Goal: Information Seeking & Learning: Learn about a topic

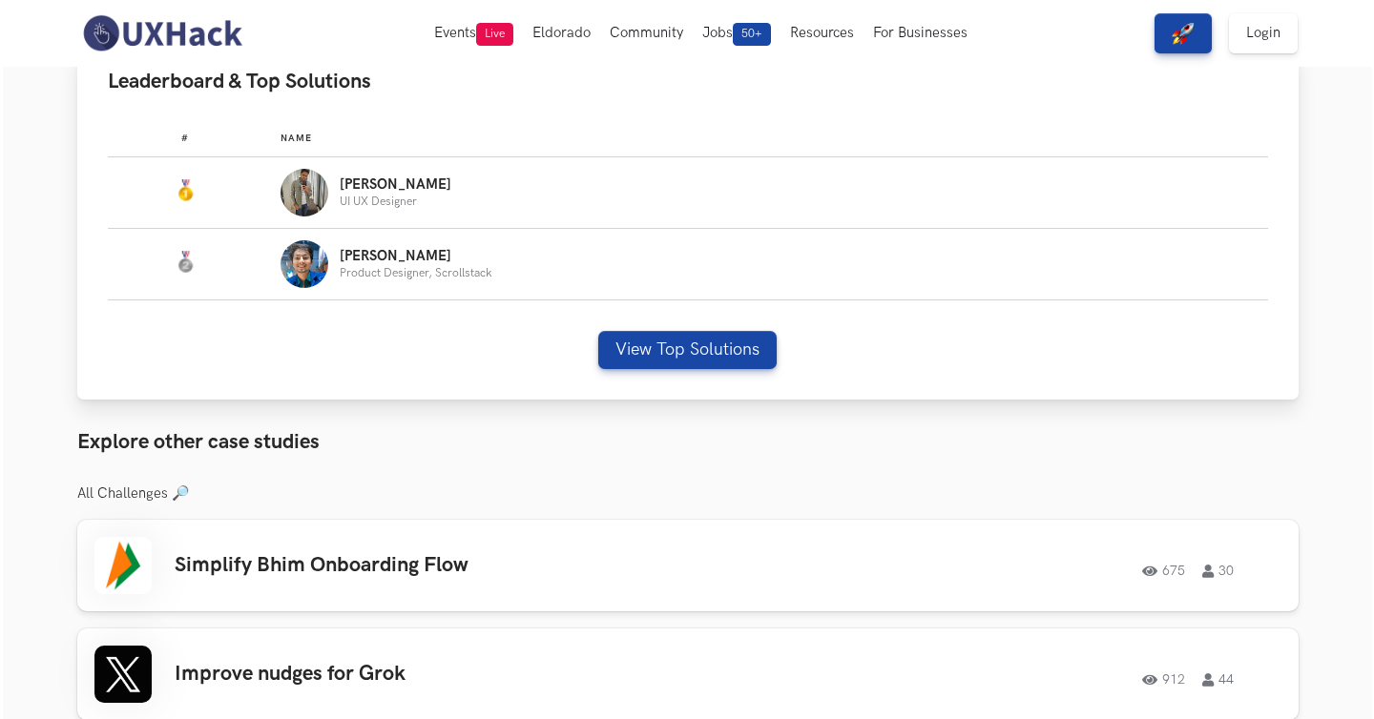
scroll to position [1173, 0]
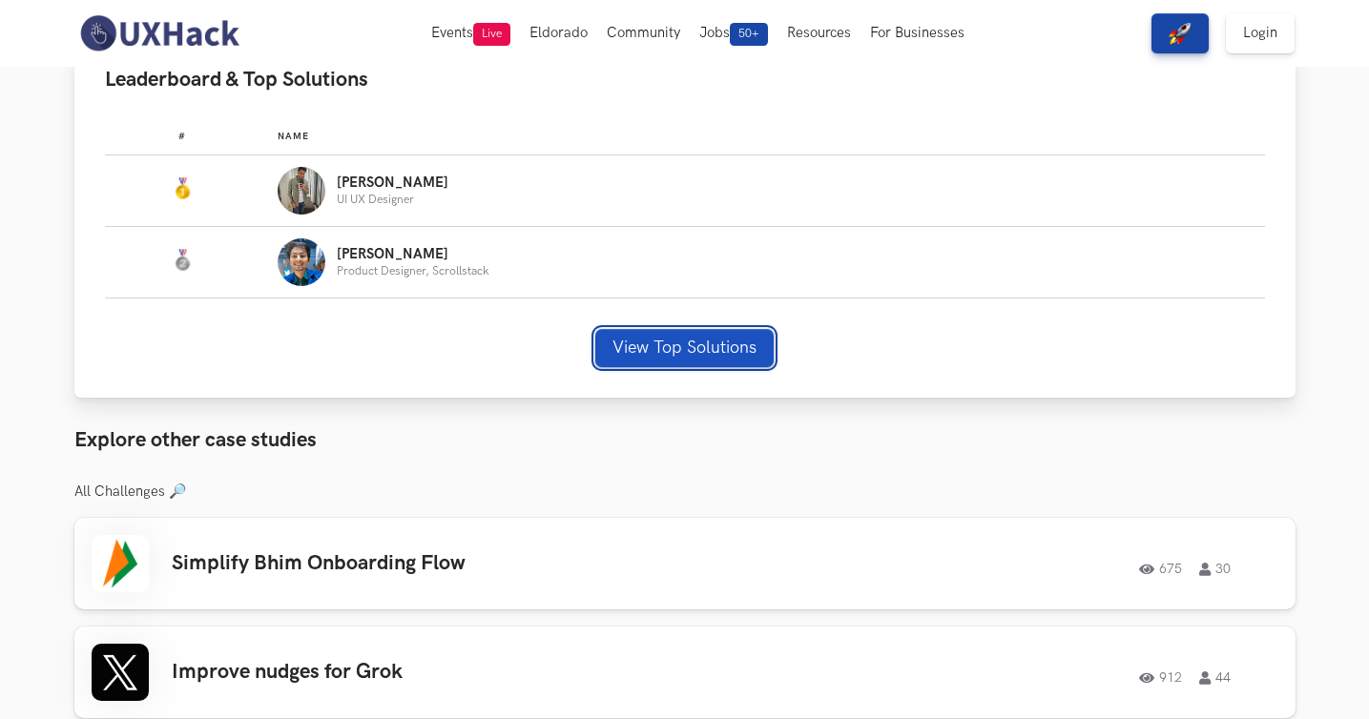
click at [653, 337] on button "View Top Solutions" at bounding box center [684, 348] width 178 height 38
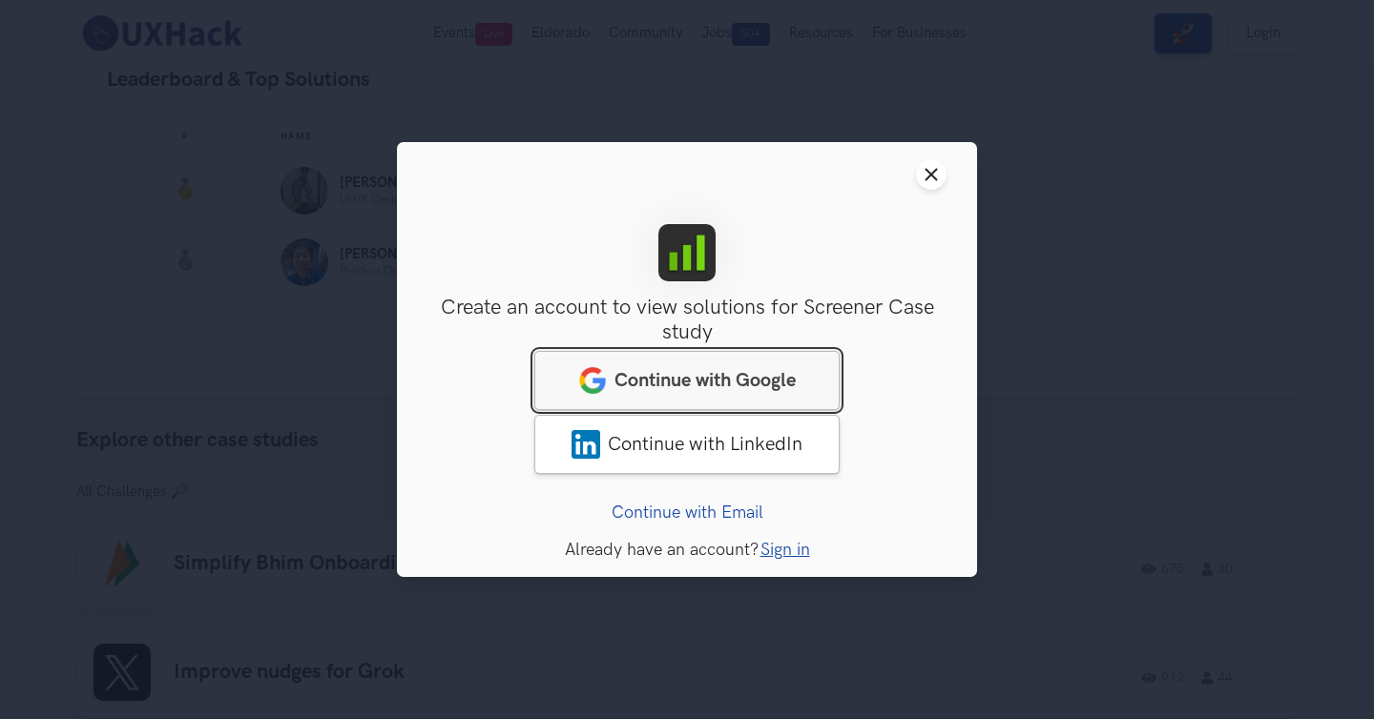
click at [750, 364] on link "Continue with Google" at bounding box center [686, 380] width 305 height 59
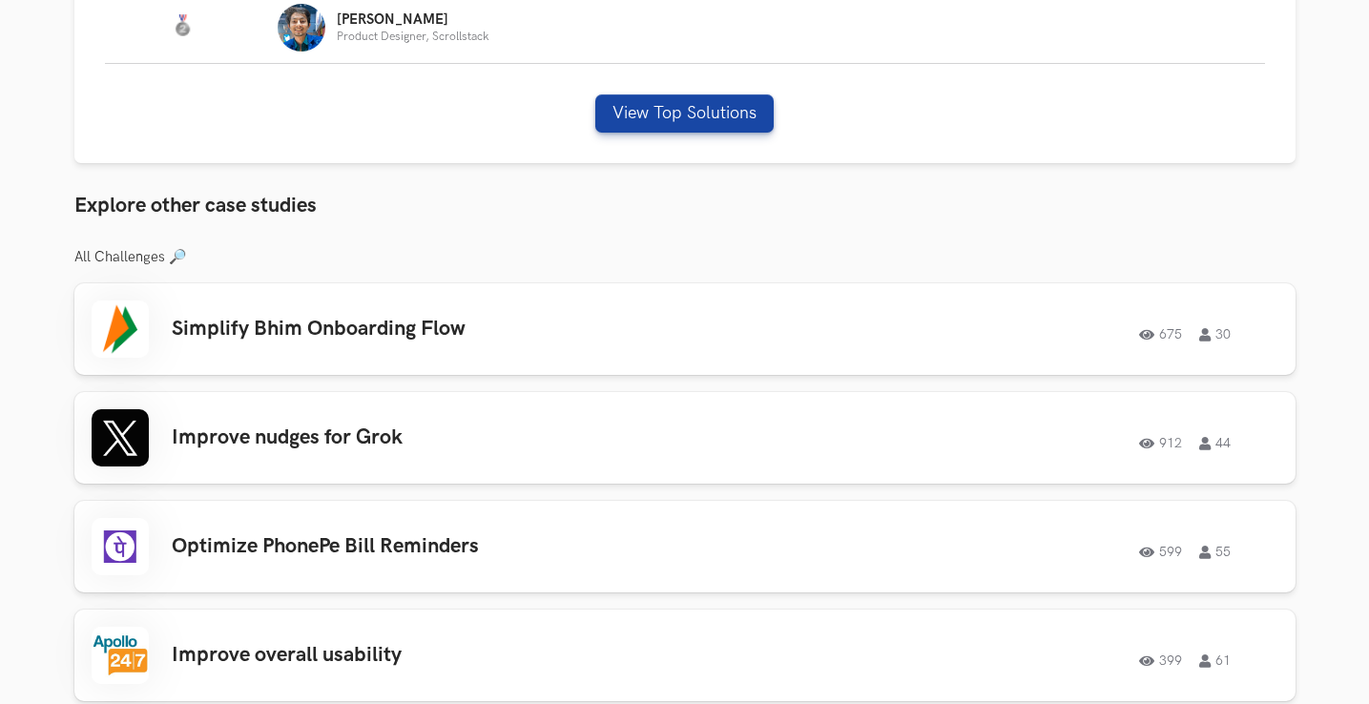
scroll to position [1445, 0]
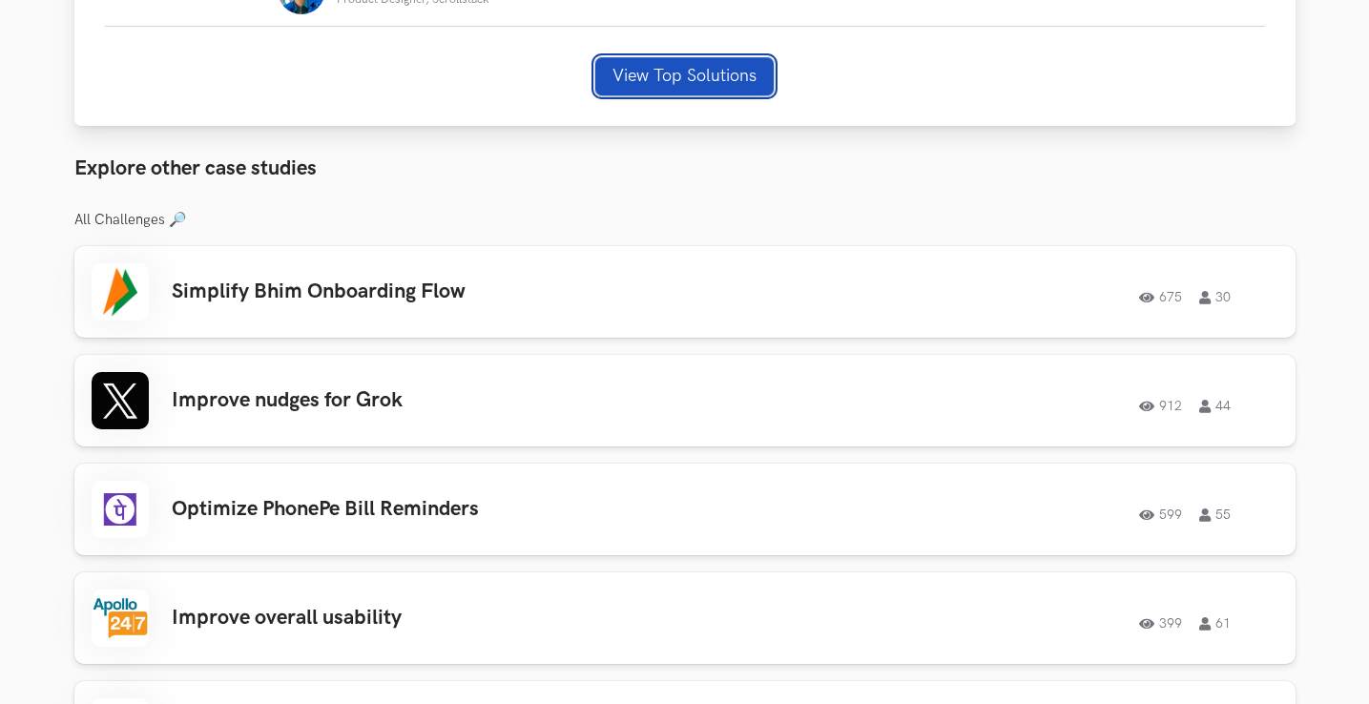
click at [743, 80] on button "View Top Solutions" at bounding box center [684, 76] width 178 height 38
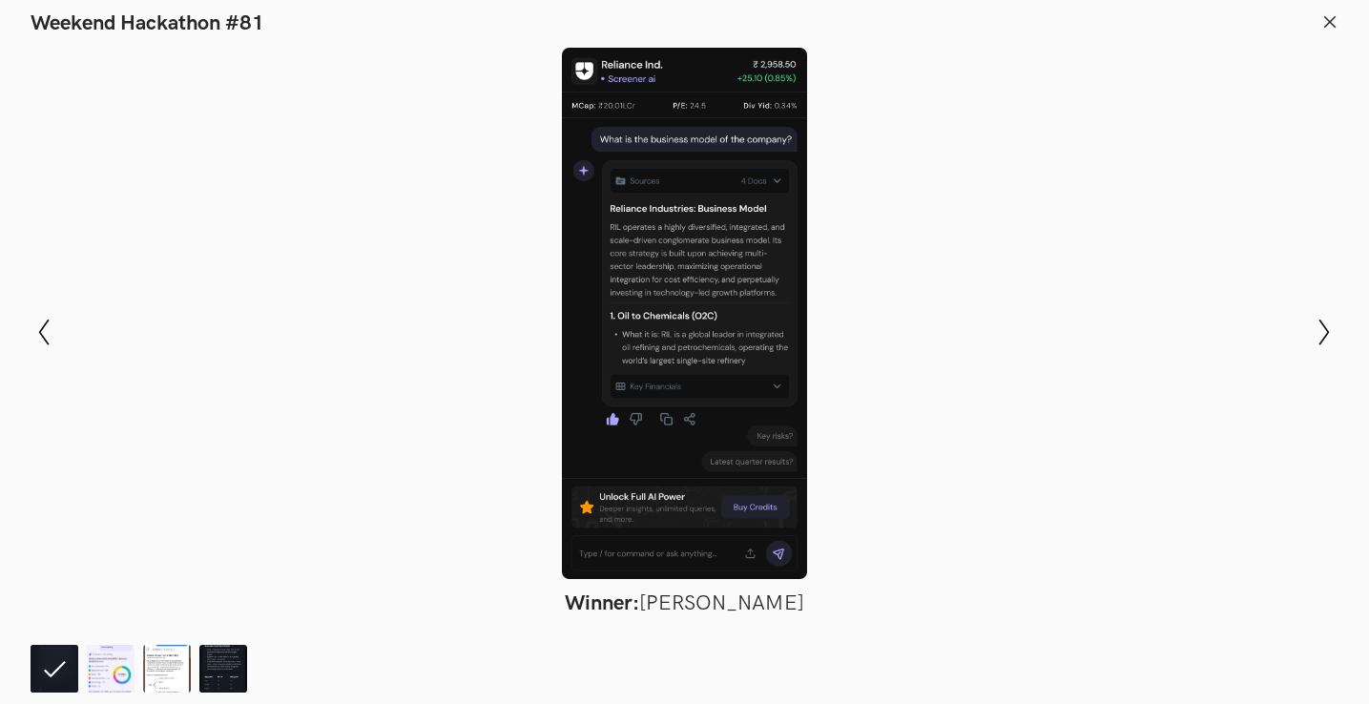
scroll to position [1577, 0]
click at [1333, 326] on icon "Show next slide" at bounding box center [1325, 333] width 28 height 28
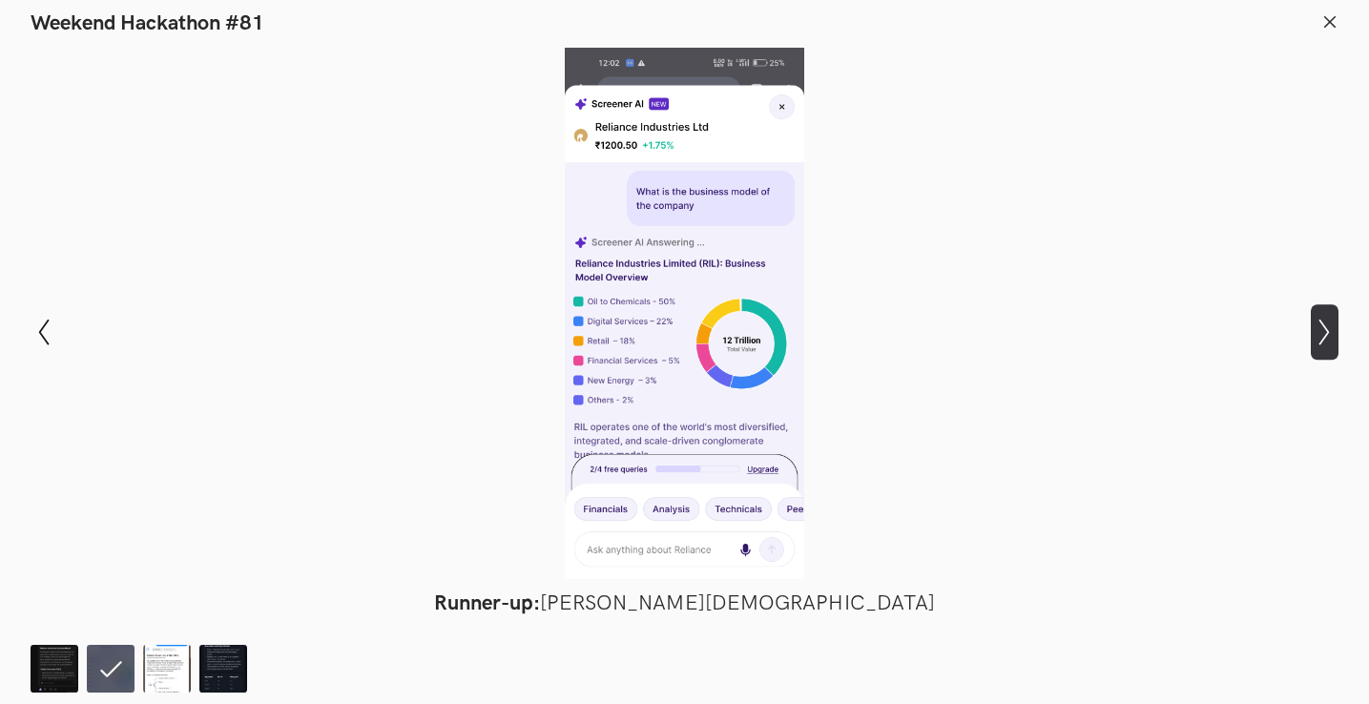
click at [1333, 326] on icon "Show next slide" at bounding box center [1325, 333] width 28 height 28
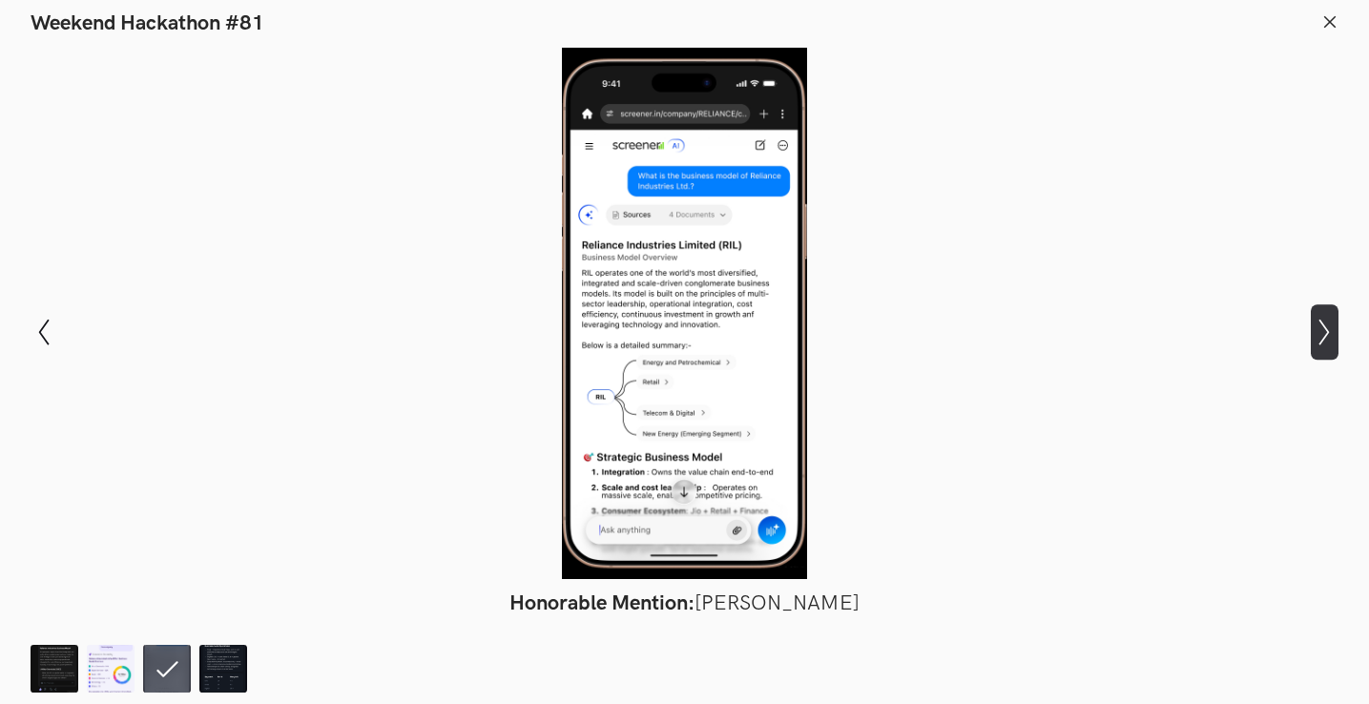
click at [1325, 336] on icon at bounding box center [1324, 332] width 10 height 27
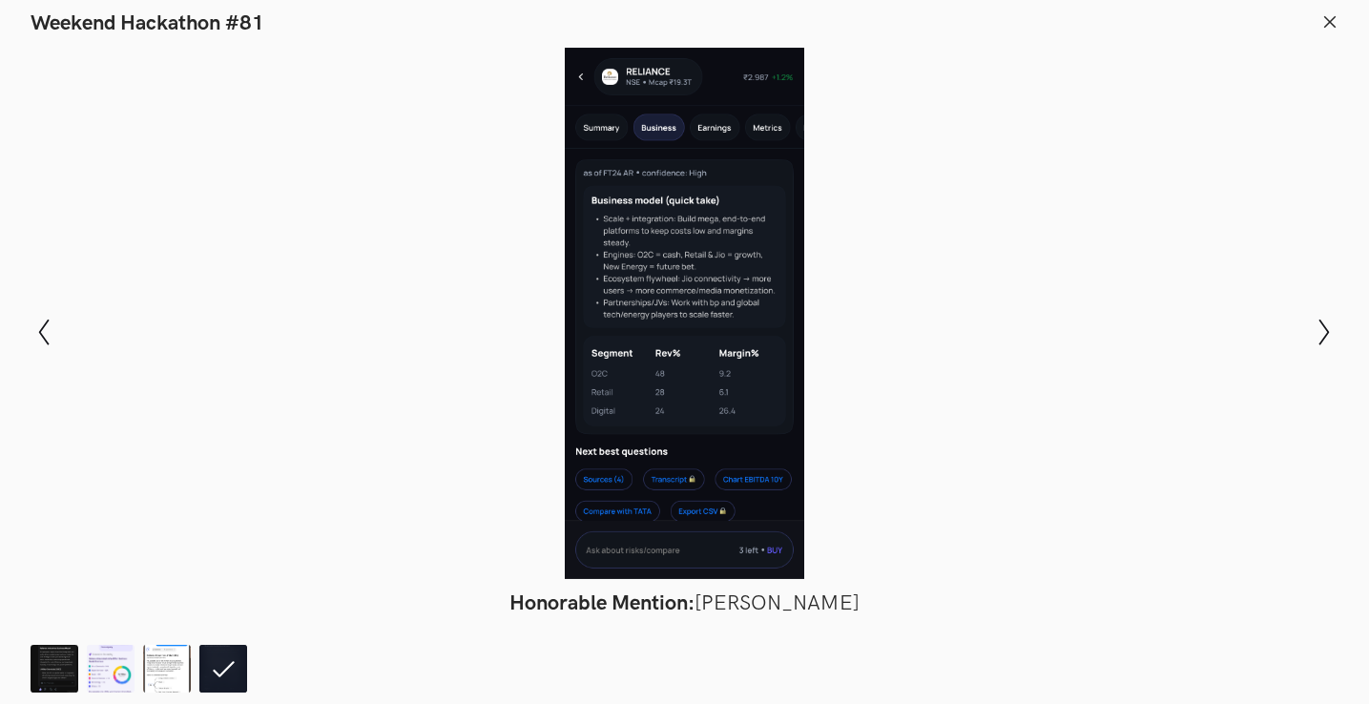
scroll to position [1642, 0]
click at [1326, 345] on icon "Show next slide" at bounding box center [1325, 333] width 28 height 28
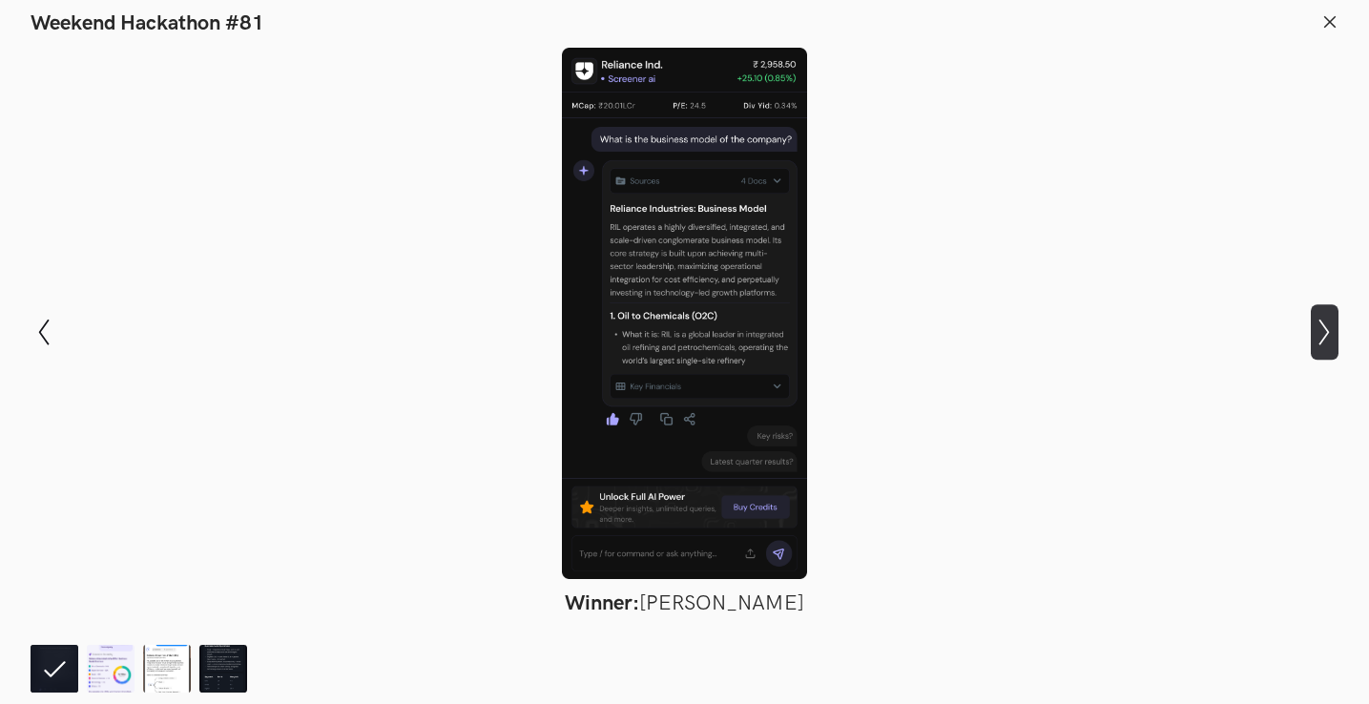
click at [1326, 345] on icon "Show next slide" at bounding box center [1325, 333] width 28 height 28
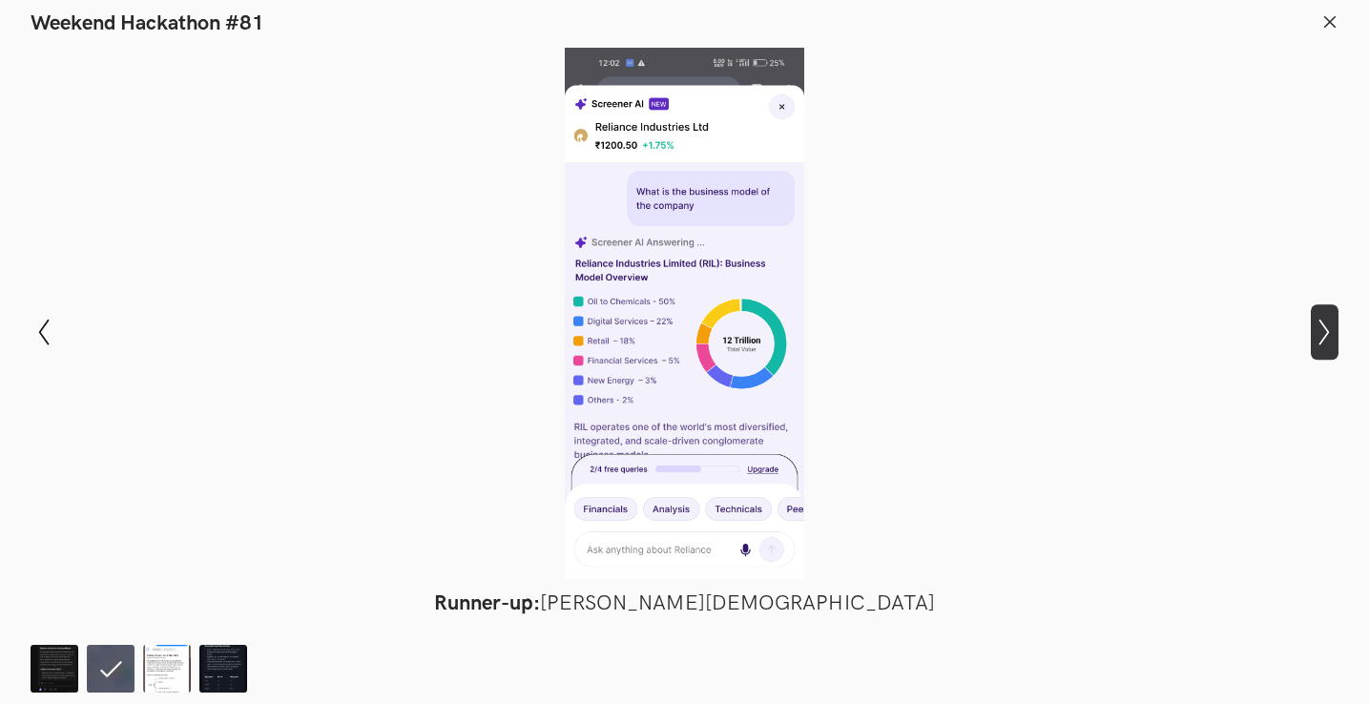
click at [1326, 345] on icon "Show next slide" at bounding box center [1325, 333] width 28 height 28
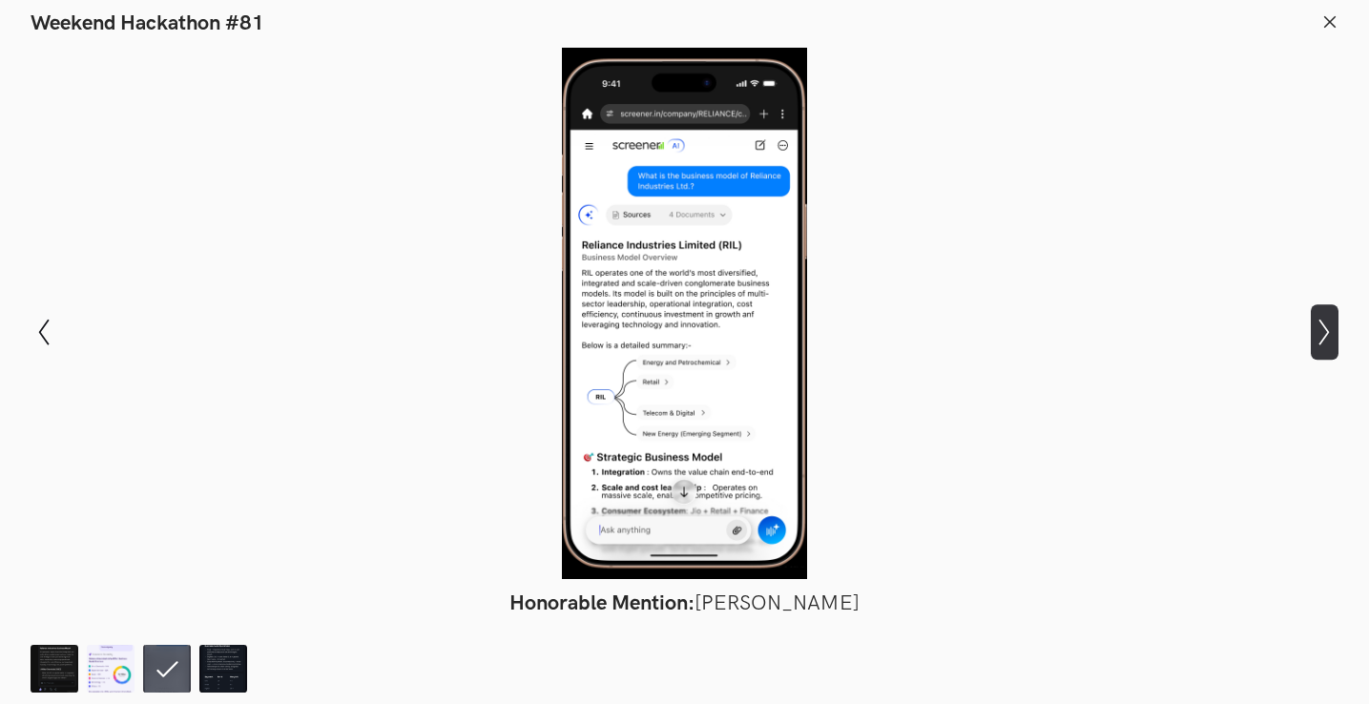
click at [1326, 345] on icon "Show next slide" at bounding box center [1325, 333] width 28 height 28
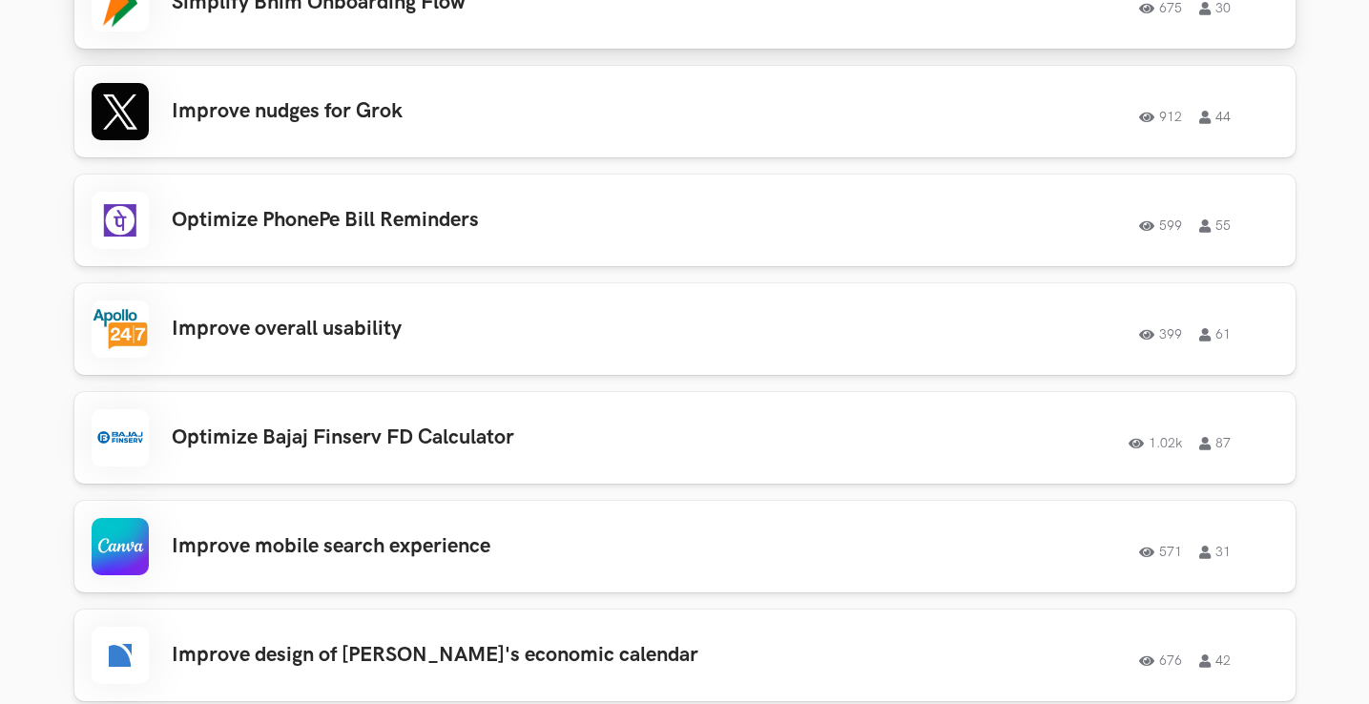
scroll to position [1746, 0]
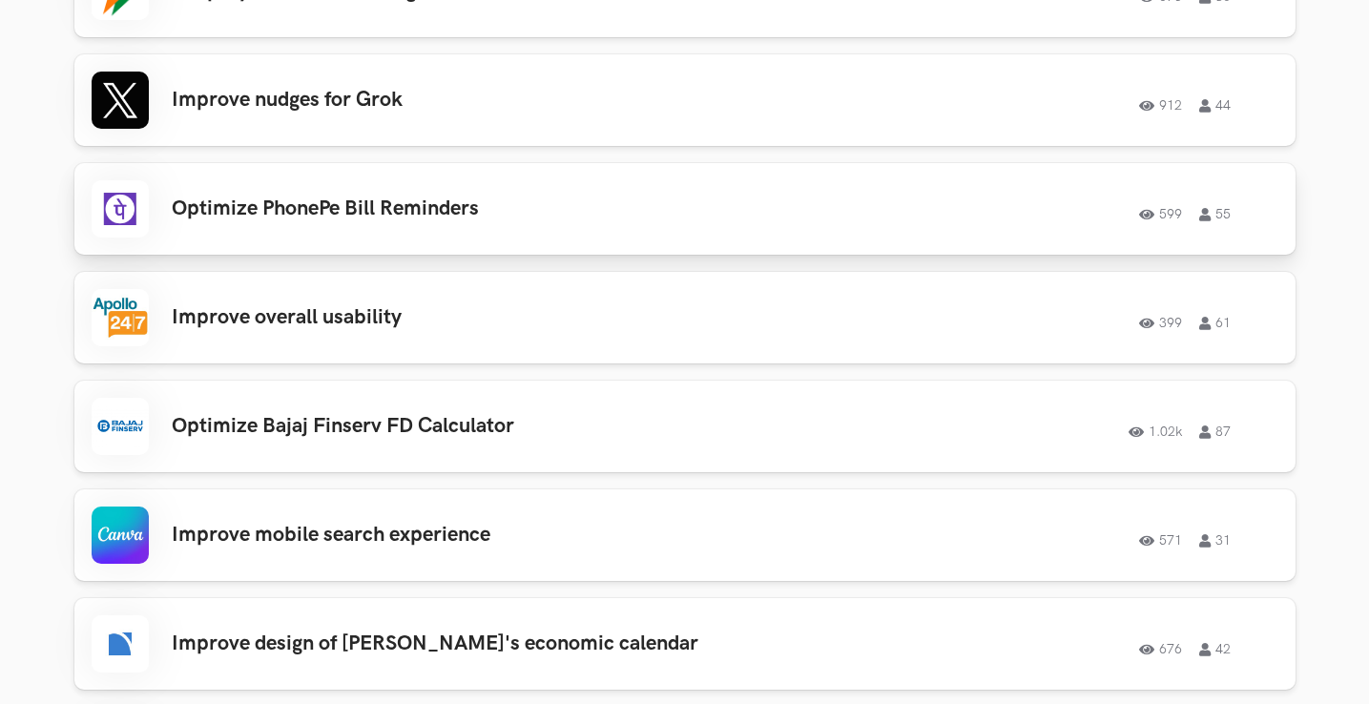
click at [869, 180] on div "Optimize PhonePe Bill Reminders 599 55 599 55" at bounding box center [685, 208] width 1187 height 57
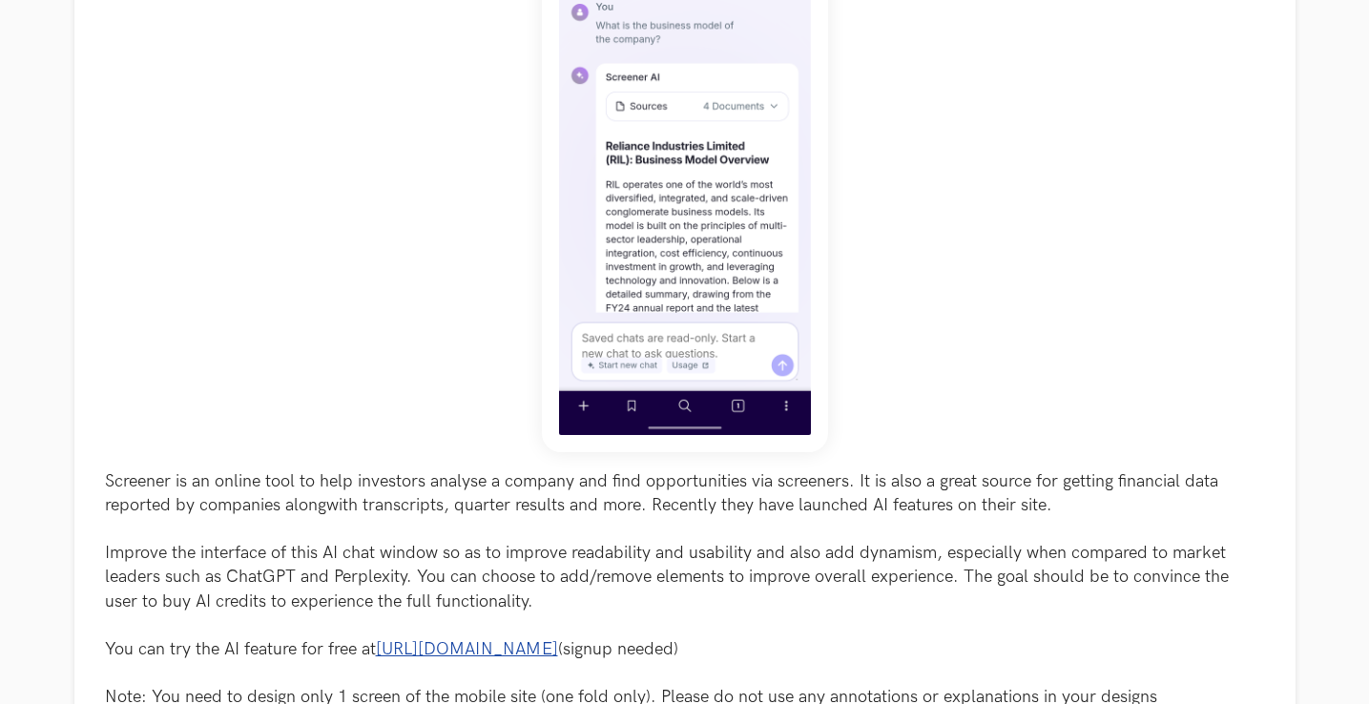
scroll to position [430, 0]
